Goal: Task Accomplishment & Management: Manage account settings

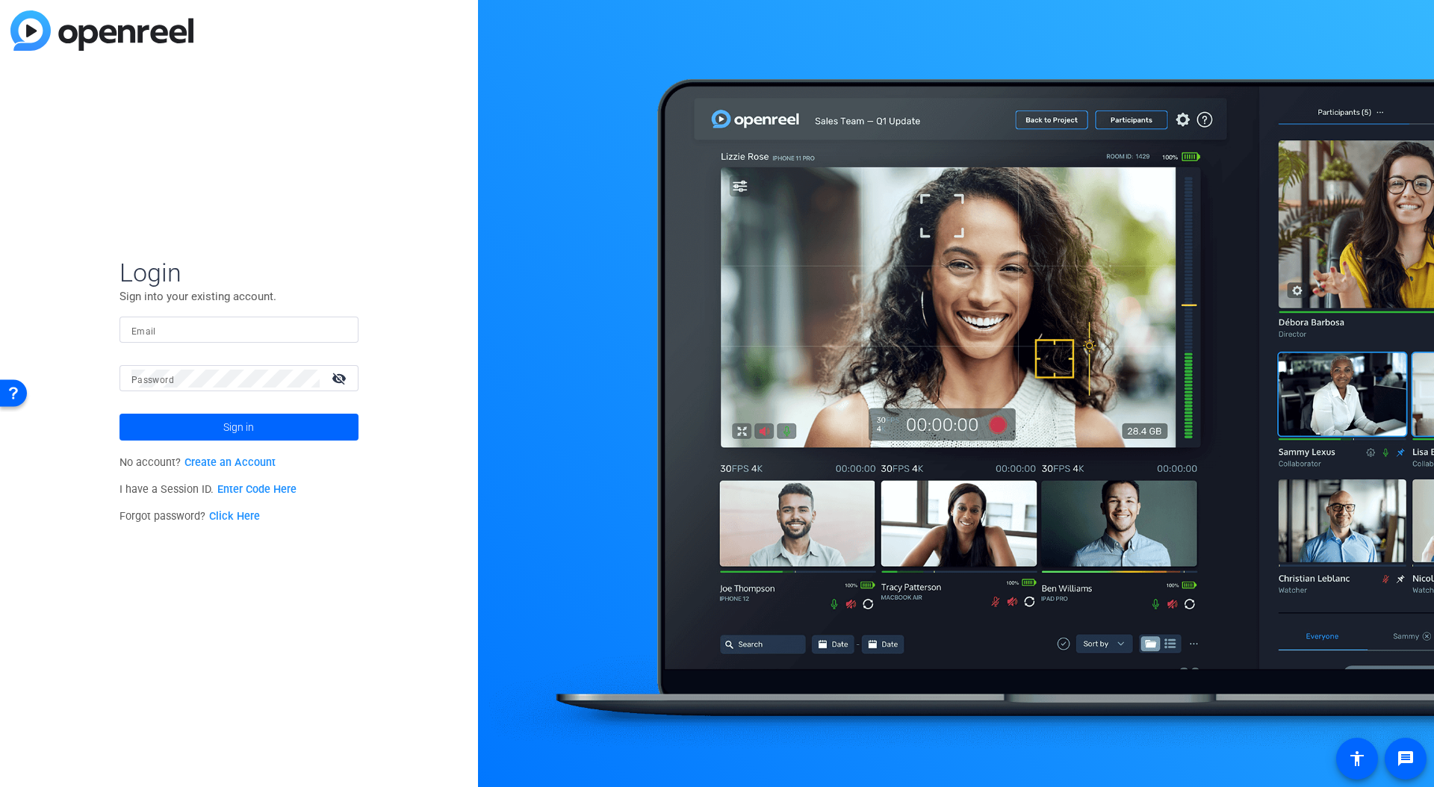
click at [211, 323] on input "Email" at bounding box center [238, 330] width 215 height 18
type input "[EMAIL_ADDRESS][DOMAIN_NAME]"
click at [119, 414] on button "Sign in" at bounding box center [238, 427] width 239 height 27
click at [228, 424] on span "Sign in" at bounding box center [238, 426] width 31 height 37
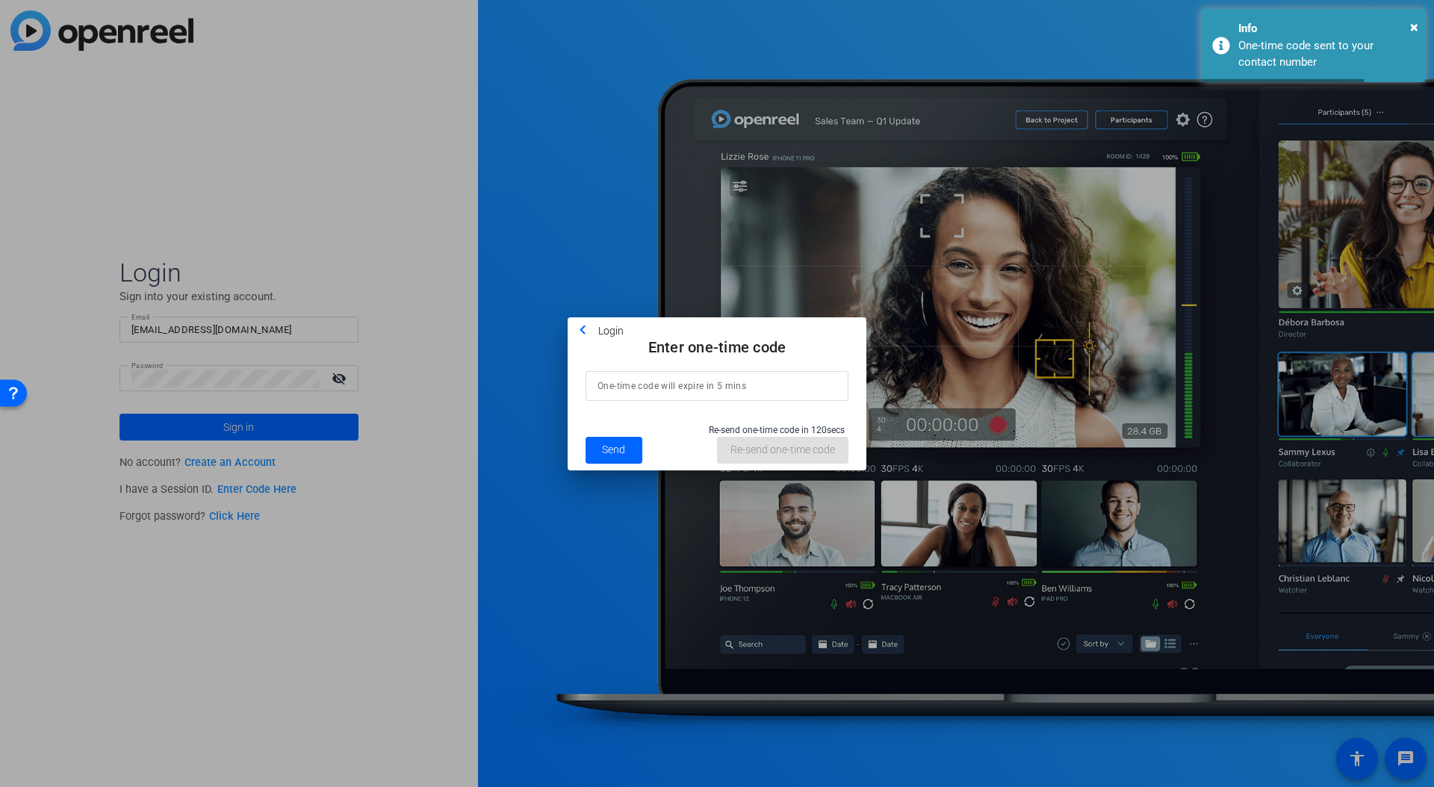
click at [604, 385] on input at bounding box center [716, 386] width 239 height 18
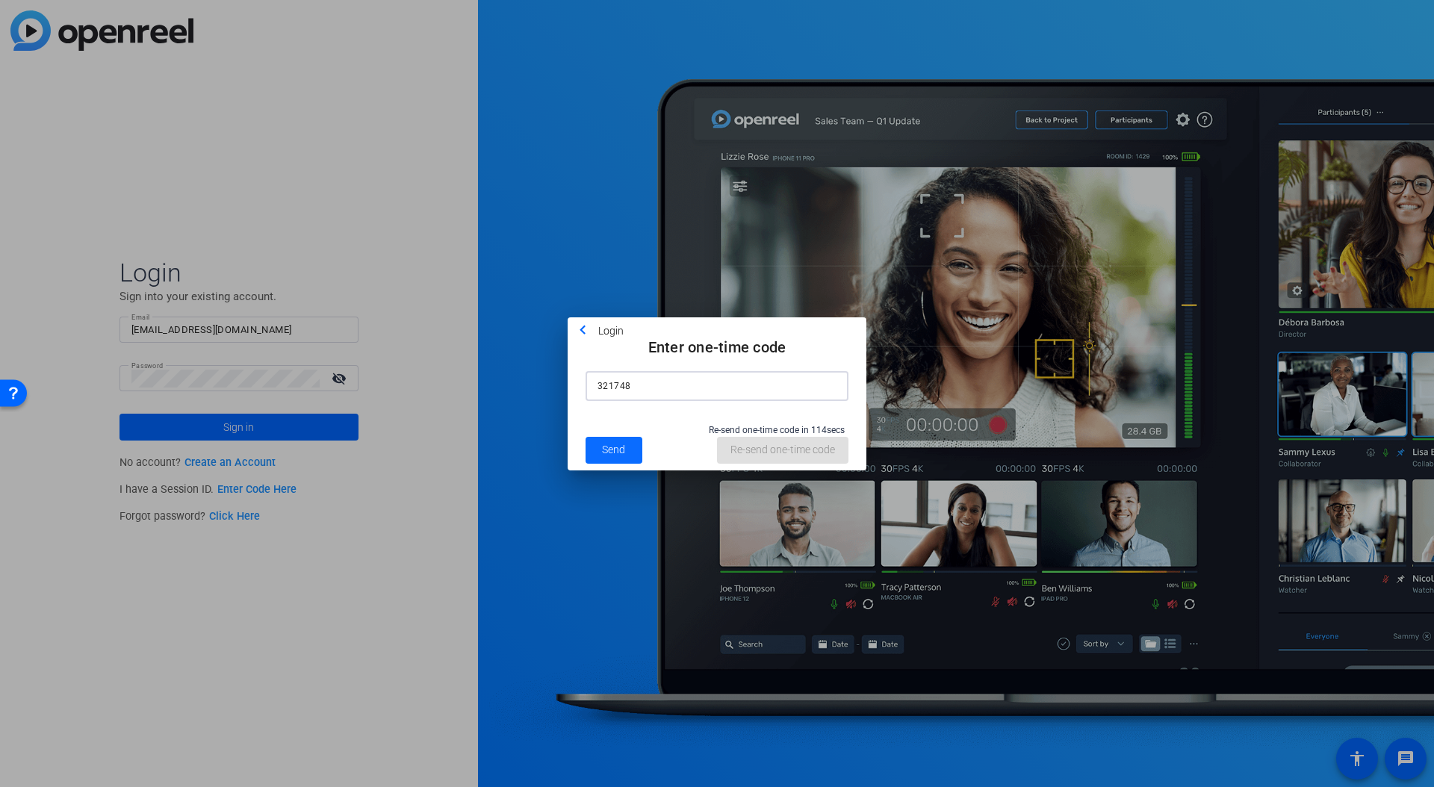
type input "321748"
click at [624, 449] on span "Send" at bounding box center [613, 450] width 23 height 16
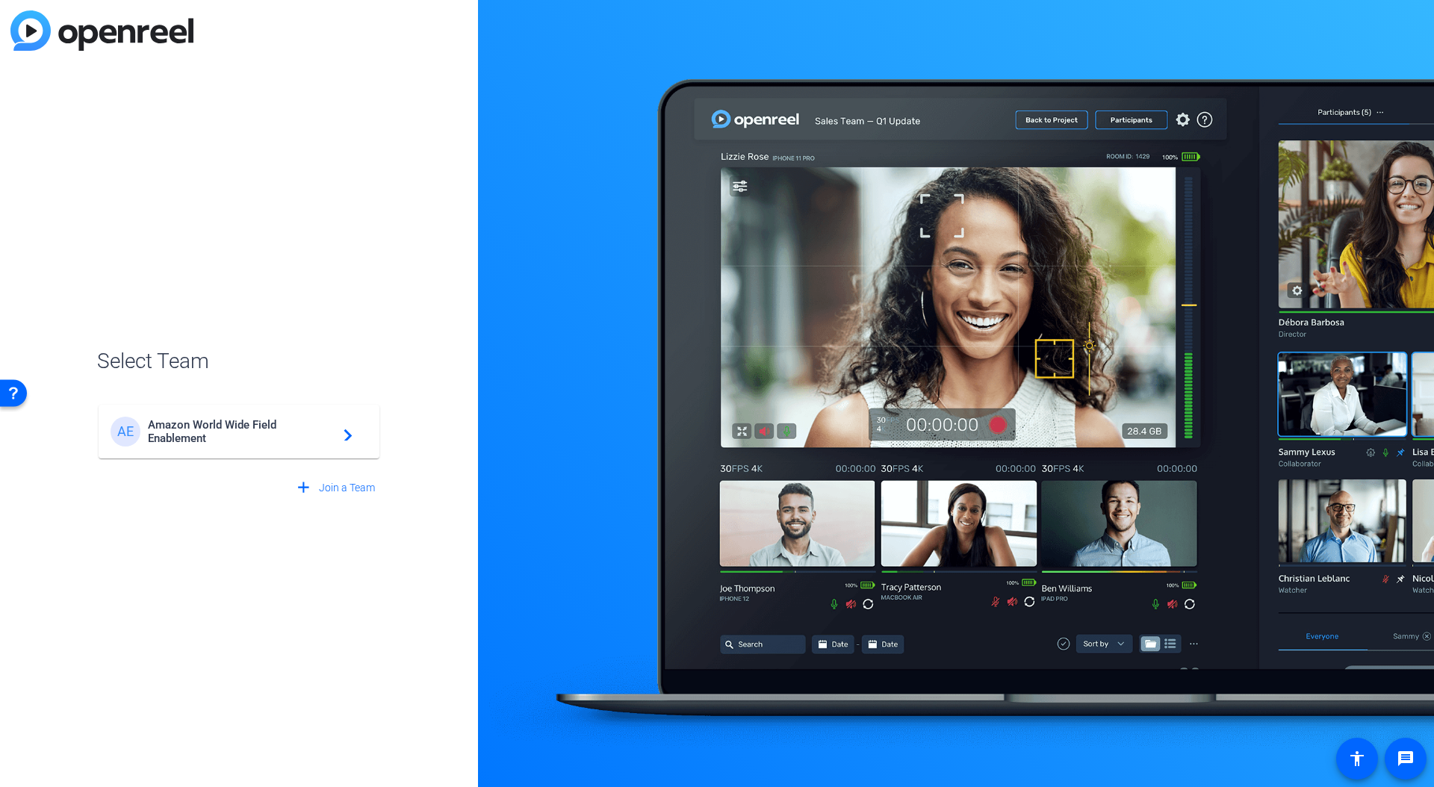
click at [343, 426] on mat-icon "navigate_next" at bounding box center [343, 432] width 18 height 18
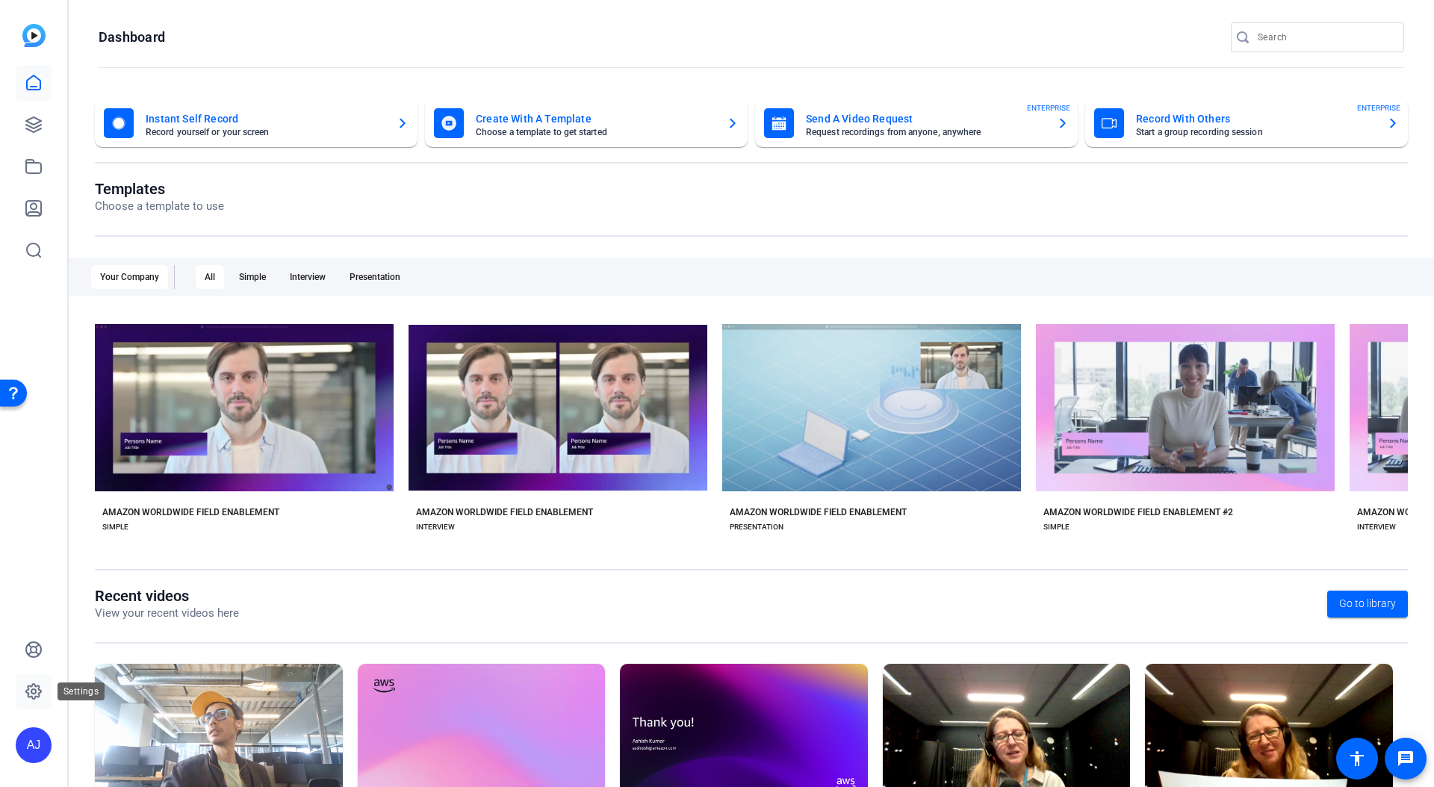
click at [32, 697] on icon at bounding box center [33, 691] width 15 height 15
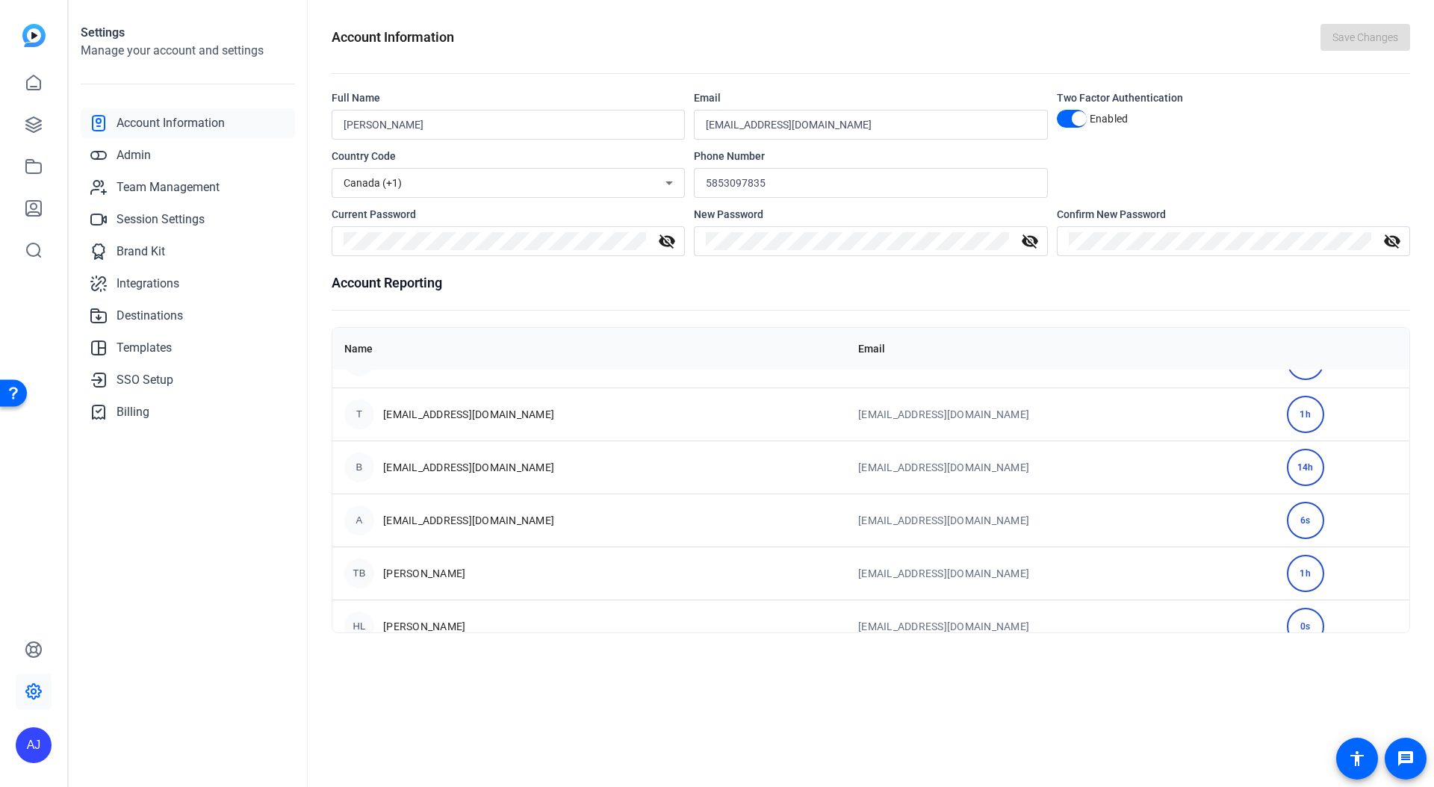
scroll to position [249, 0]
click at [174, 186] on span "Team Management" at bounding box center [167, 187] width 103 height 18
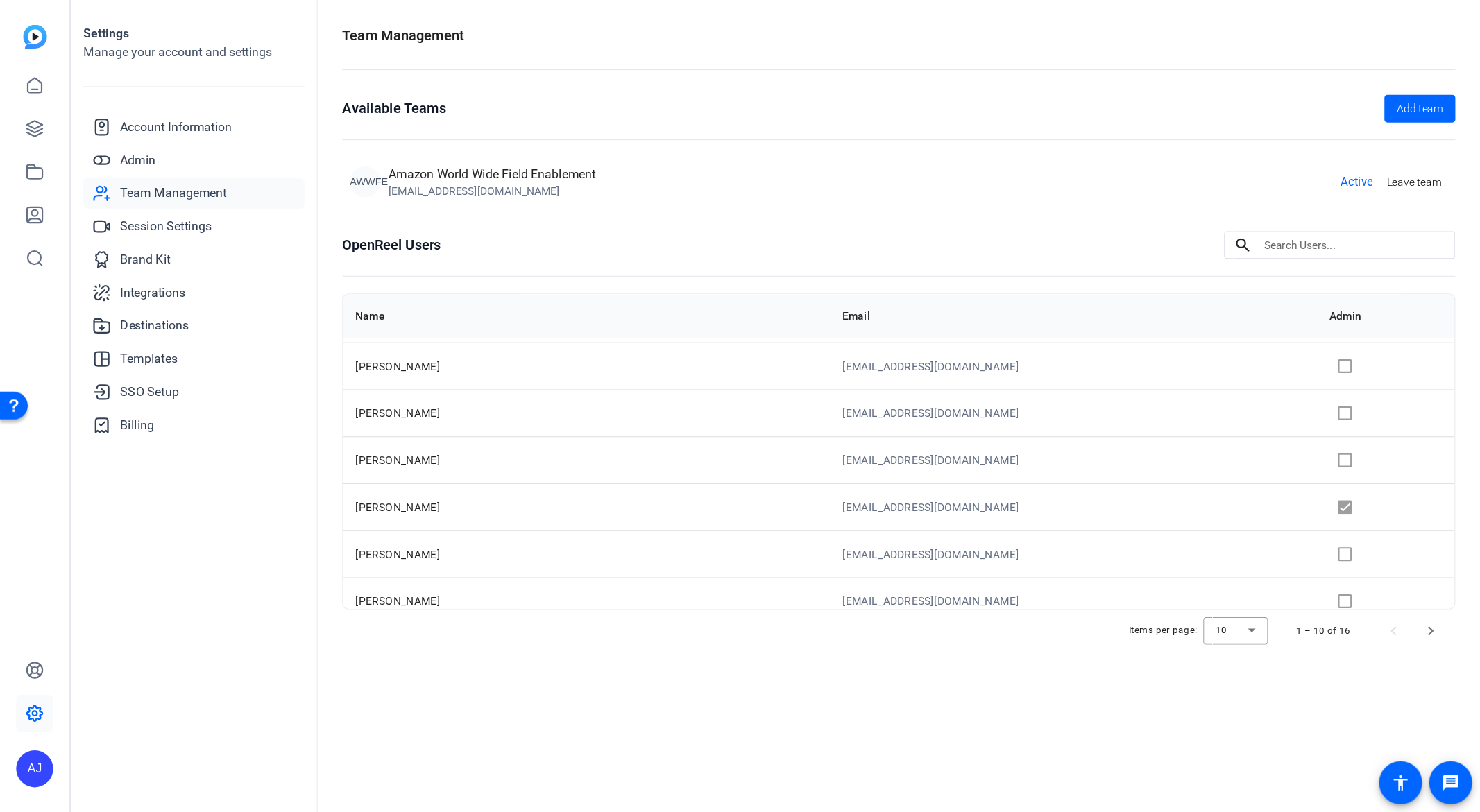
scroll to position [122, 0]
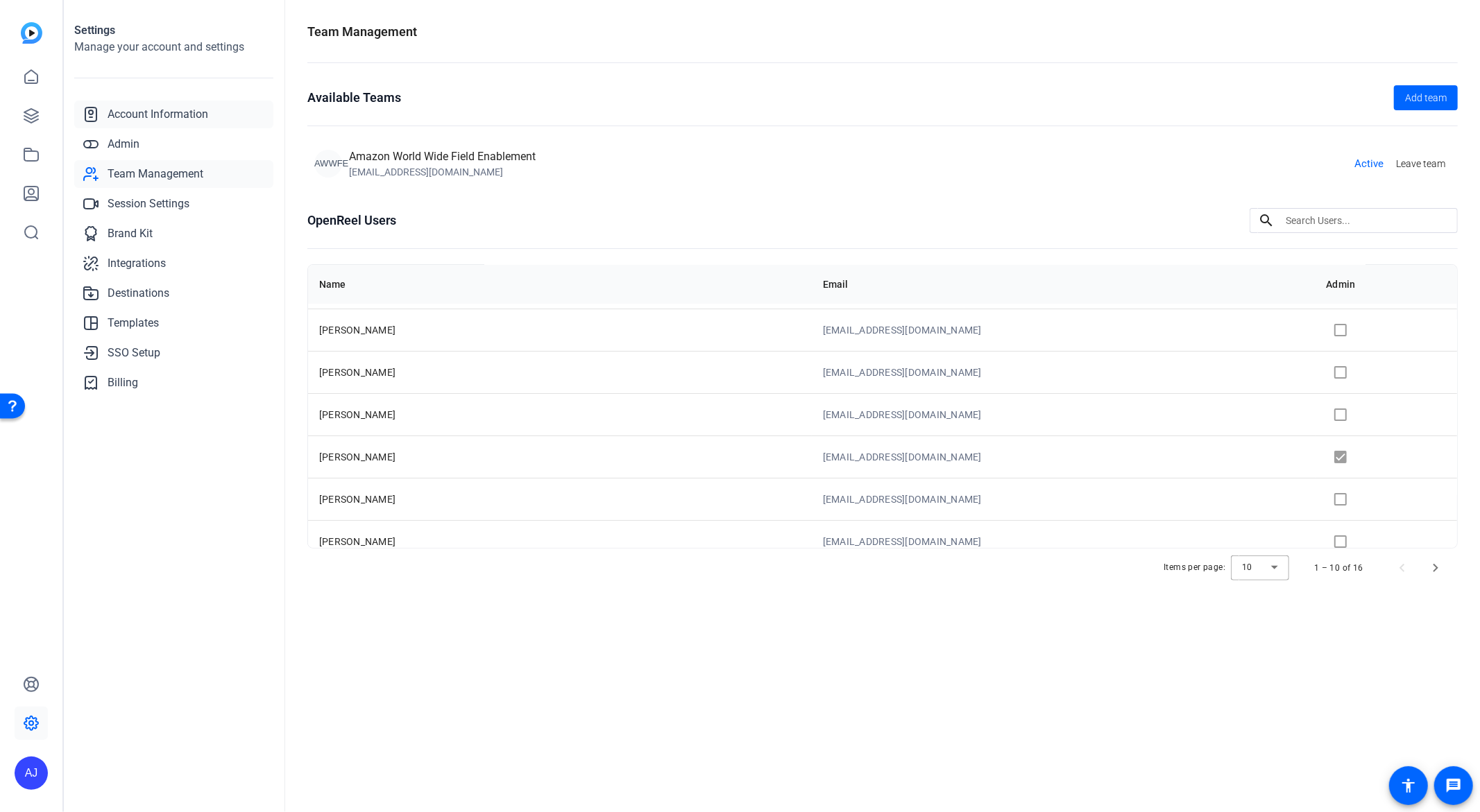
click at [182, 122] on span "Account Information" at bounding box center [158, 114] width 100 height 17
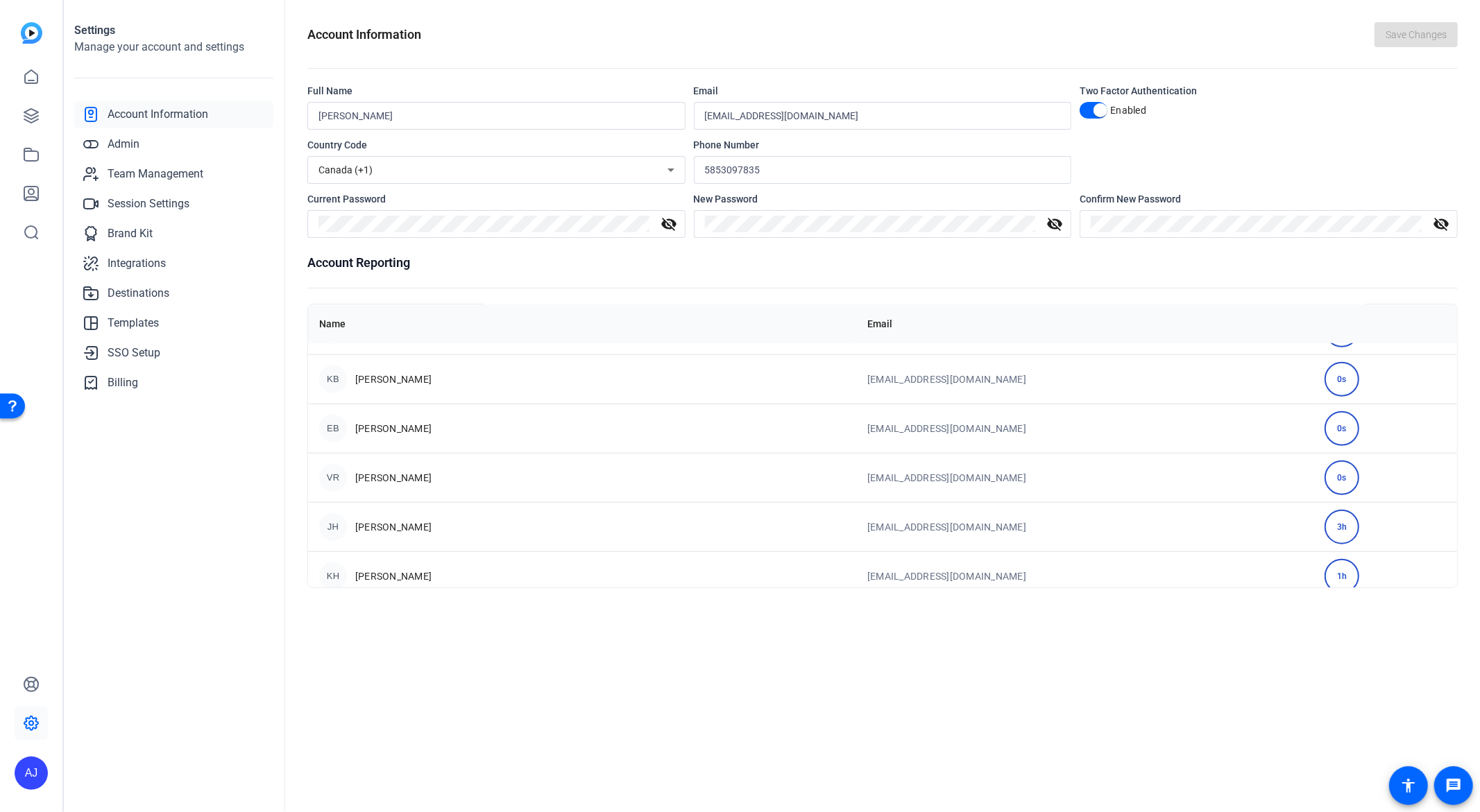
scroll to position [1120, 0]
click at [165, 146] on link "Admin" at bounding box center [174, 144] width 199 height 28
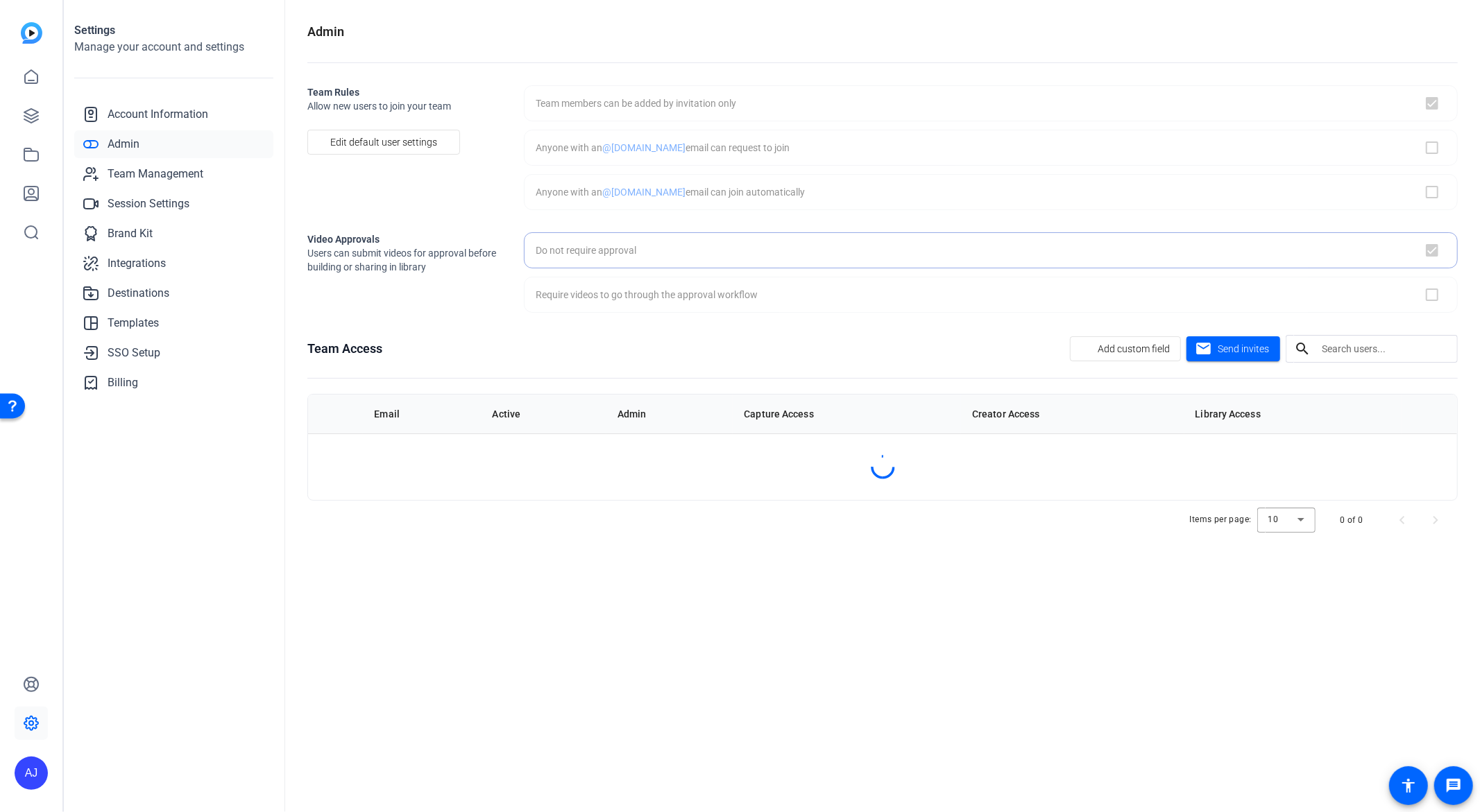
checkbox input "true"
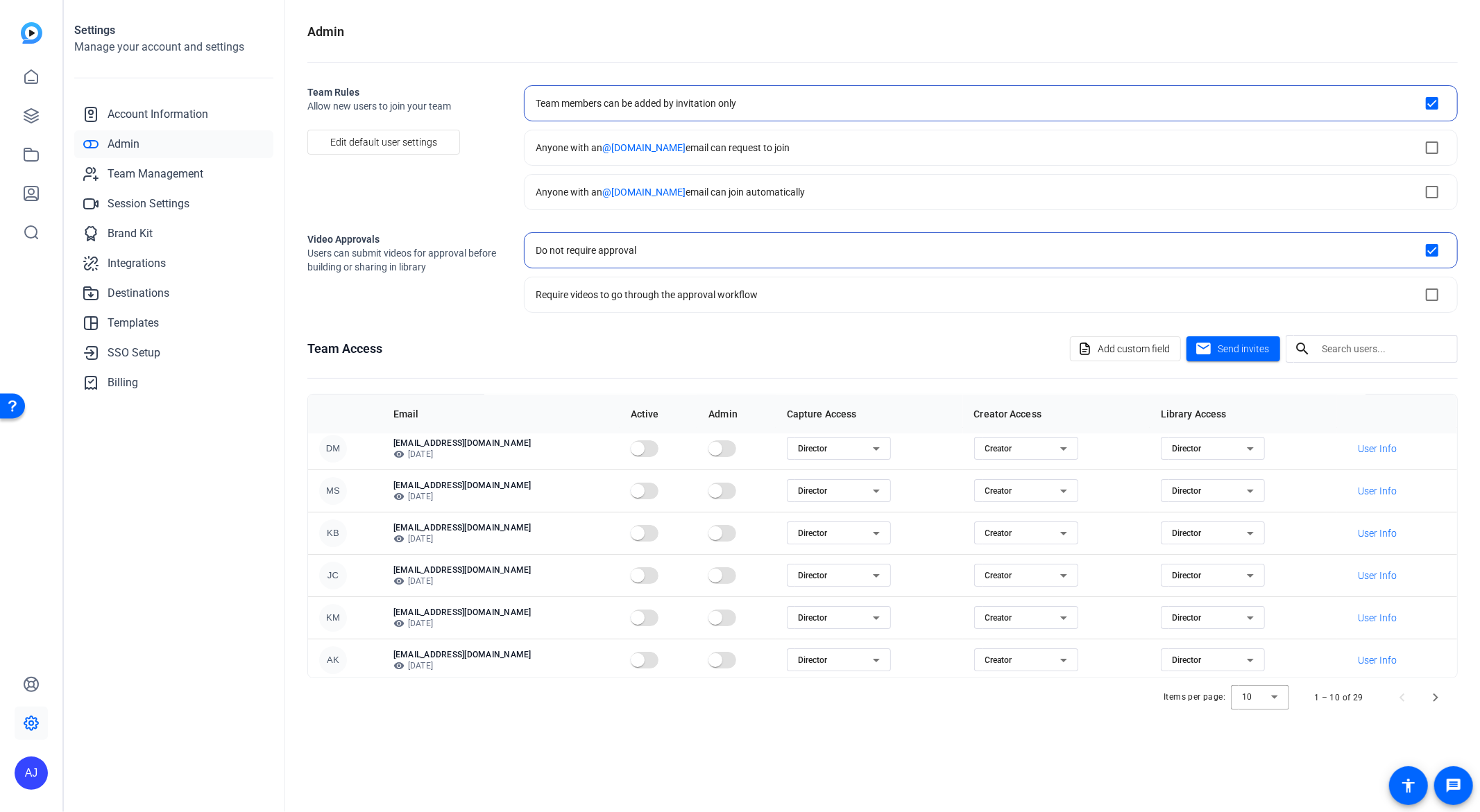
scroll to position [179, 0]
click at [1277, 698] on div at bounding box center [1260, 698] width 59 height 33
click at [1262, 730] on mat-option "100" at bounding box center [1261, 794] width 59 height 22
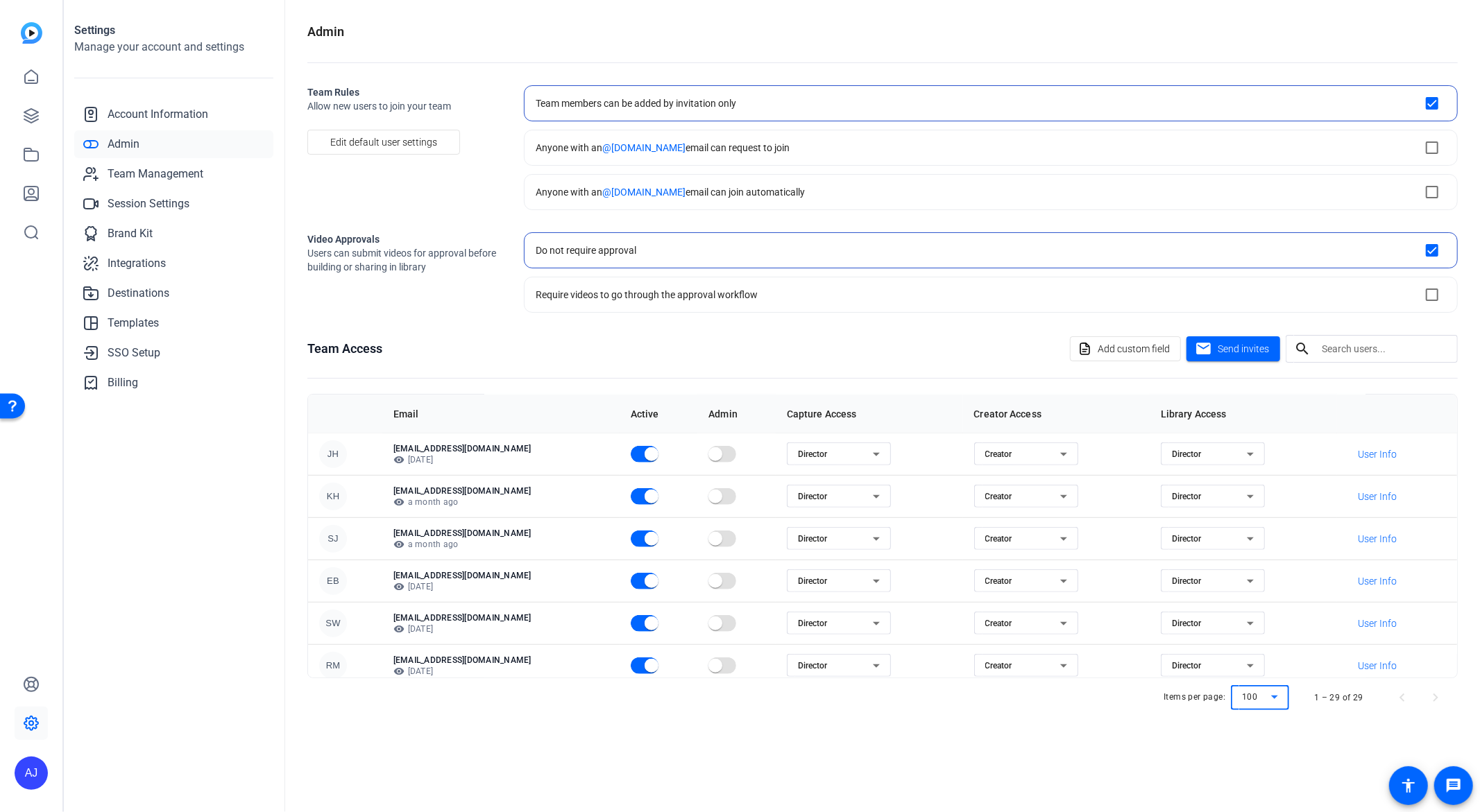
scroll to position [985, 0]
